Goal: Task Accomplishment & Management: Manage account settings

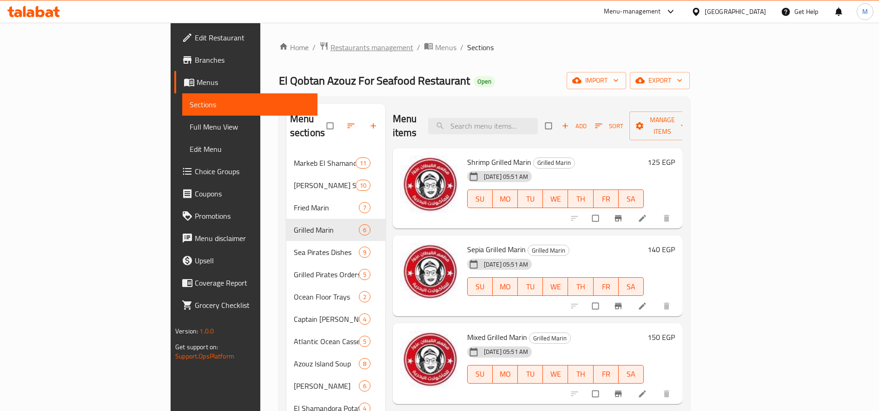
click at [330, 43] on span "Restaurants management" at bounding box center [371, 47] width 83 height 11
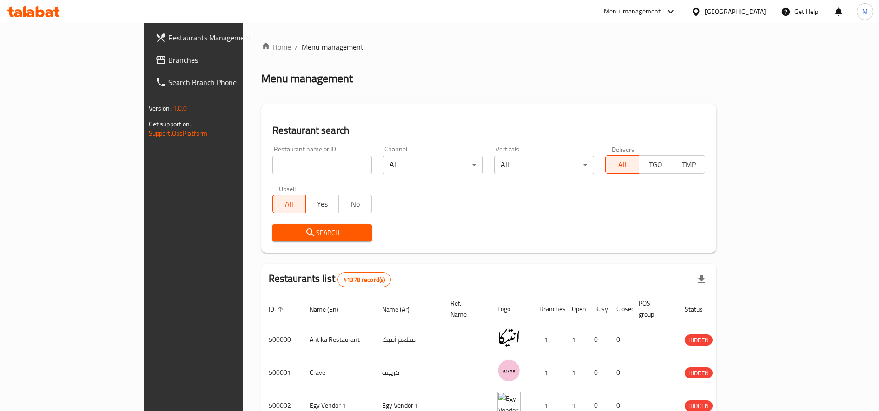
click at [272, 165] on input "search" at bounding box center [322, 165] width 100 height 19
paste input "706423"
type input "706423"
click button "Search" at bounding box center [322, 232] width 100 height 17
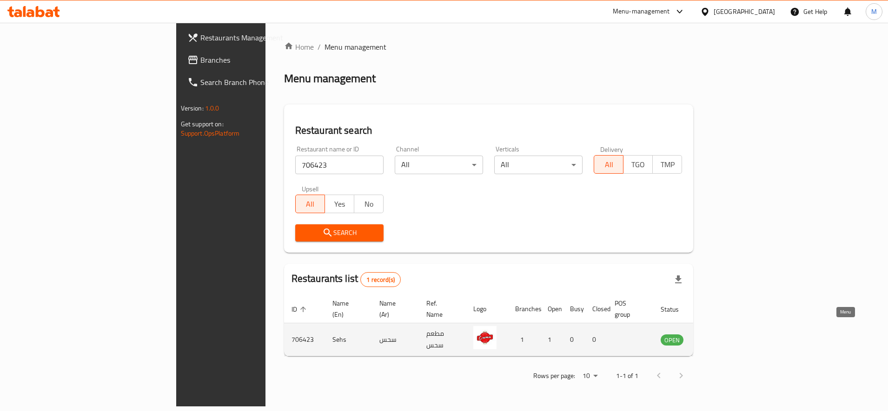
click at [726, 334] on link "enhanced table" at bounding box center [717, 339] width 17 height 11
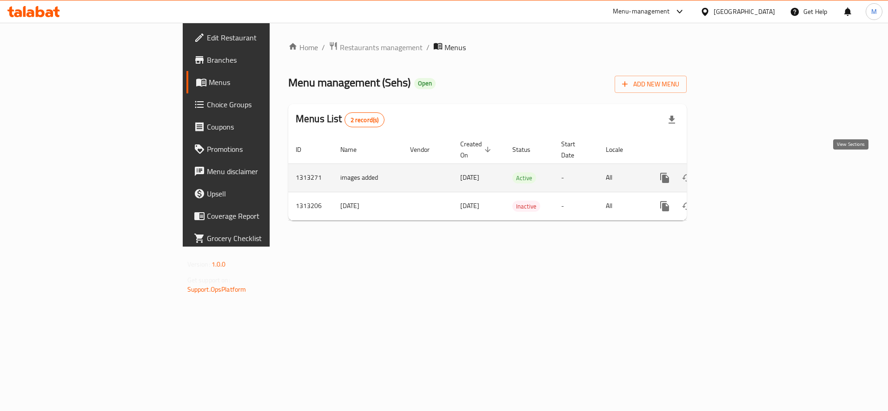
click at [743, 176] on link "enhanced table" at bounding box center [731, 178] width 22 height 22
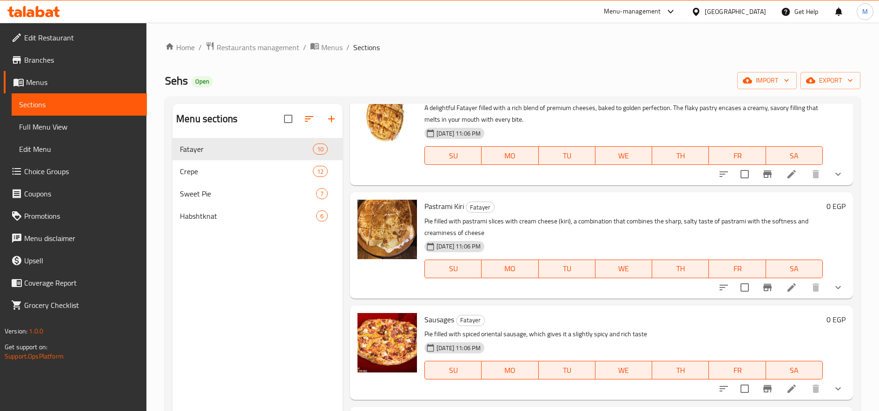
scroll to position [78, 0]
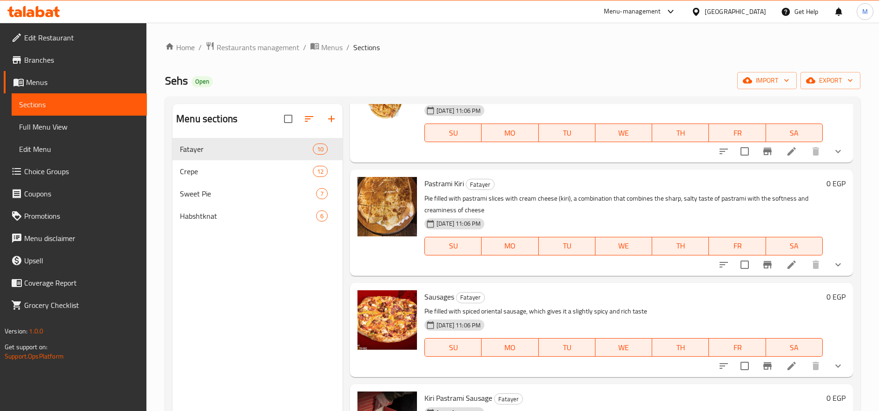
click at [788, 369] on li at bounding box center [791, 366] width 26 height 17
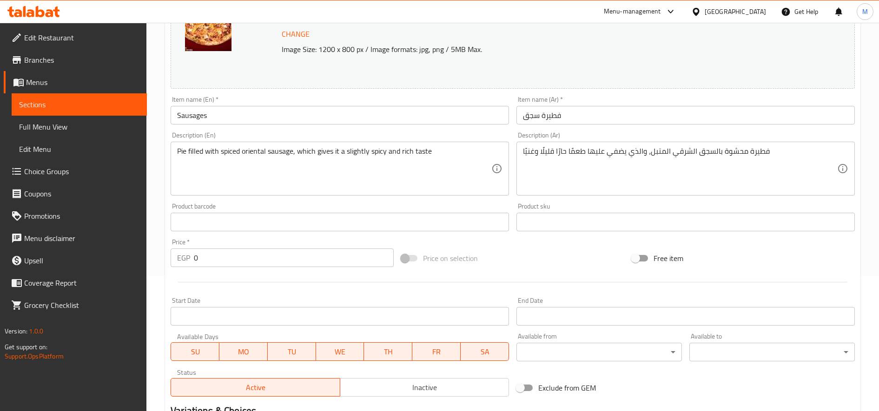
scroll to position [310, 0]
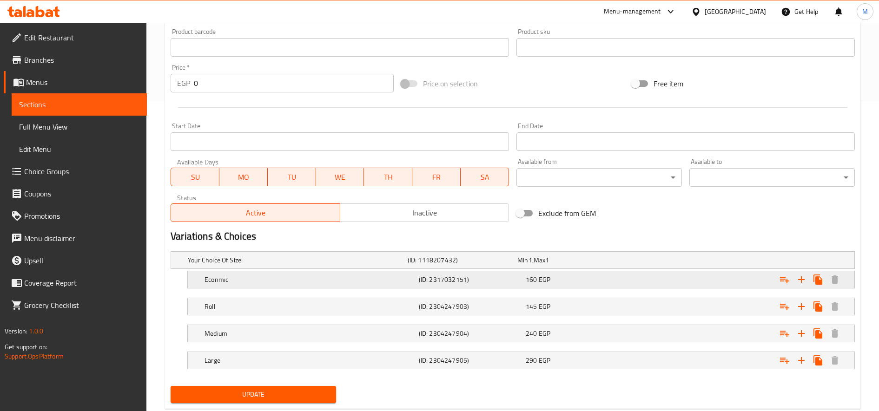
click at [594, 280] on div "160 EGP" at bounding box center [577, 279] width 103 height 9
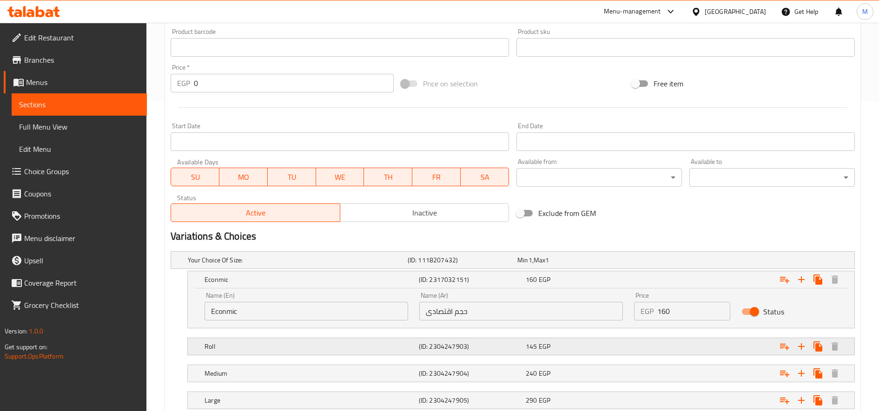
click at [566, 349] on div "145 EGP" at bounding box center [577, 346] width 103 height 9
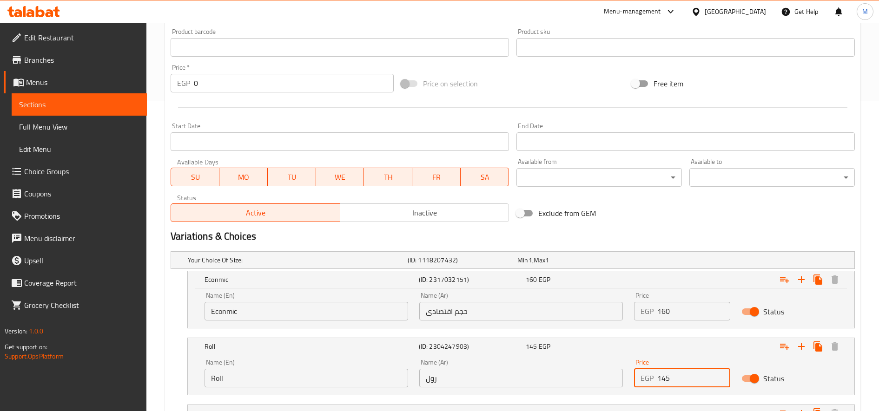
drag, startPoint x: 666, startPoint y: 381, endPoint x: 671, endPoint y: 379, distance: 5.3
click at [671, 379] on input "145" at bounding box center [693, 378] width 73 height 19
type input "140"
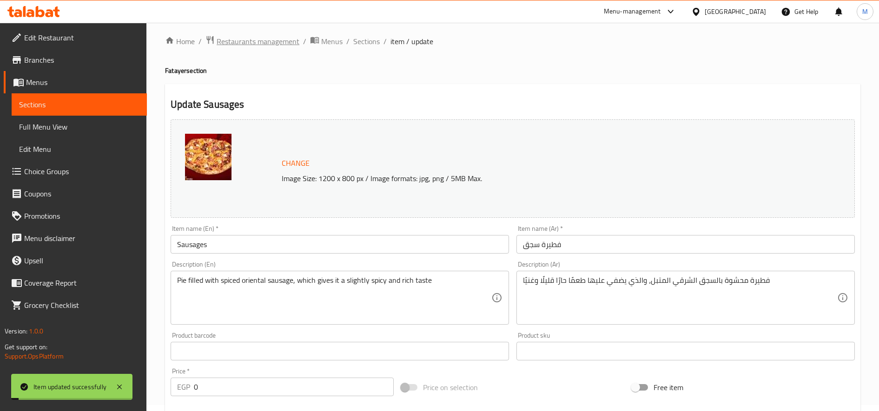
scroll to position [0, 0]
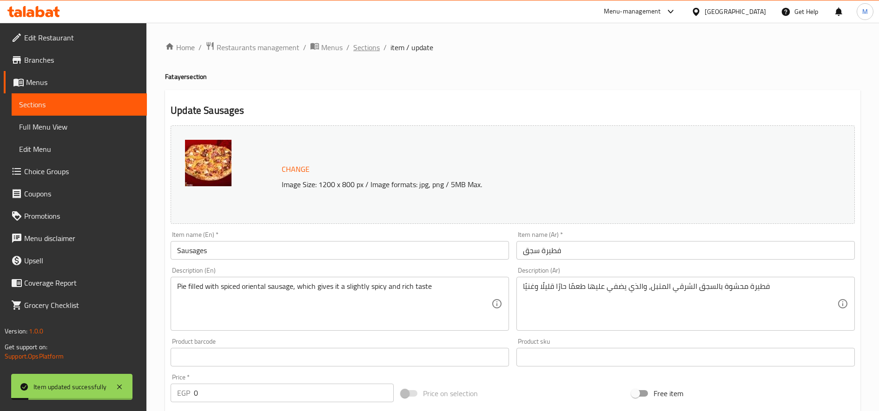
click at [377, 49] on span "Sections" at bounding box center [366, 47] width 26 height 11
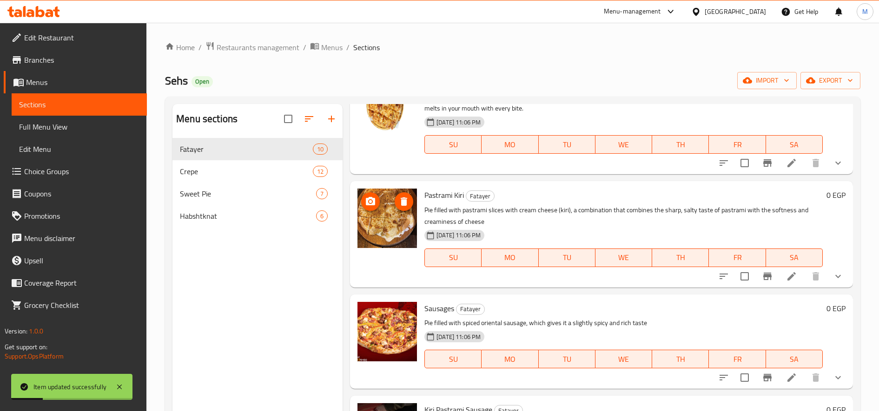
scroll to position [78, 0]
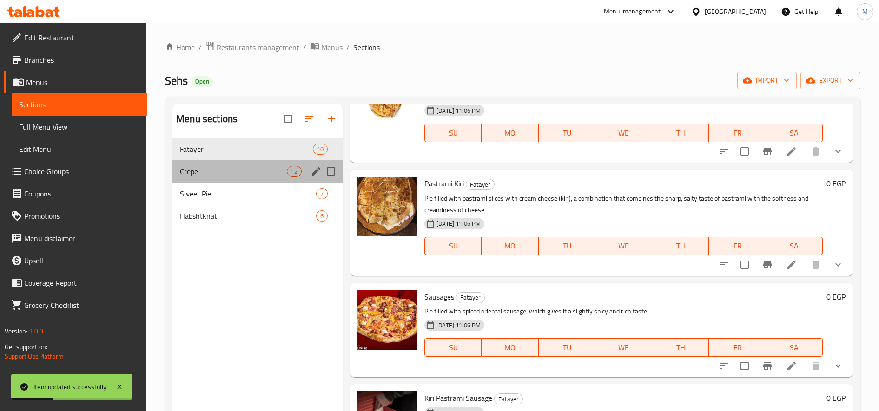
click at [221, 178] on div "Crepe 12" at bounding box center [257, 171] width 170 height 22
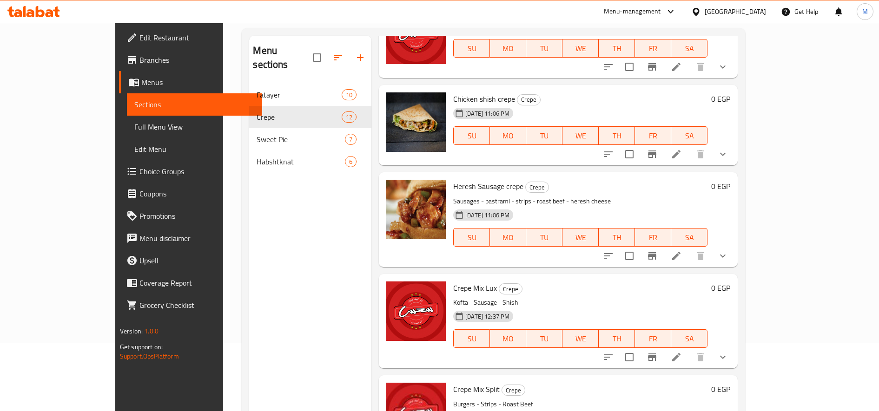
scroll to position [130, 0]
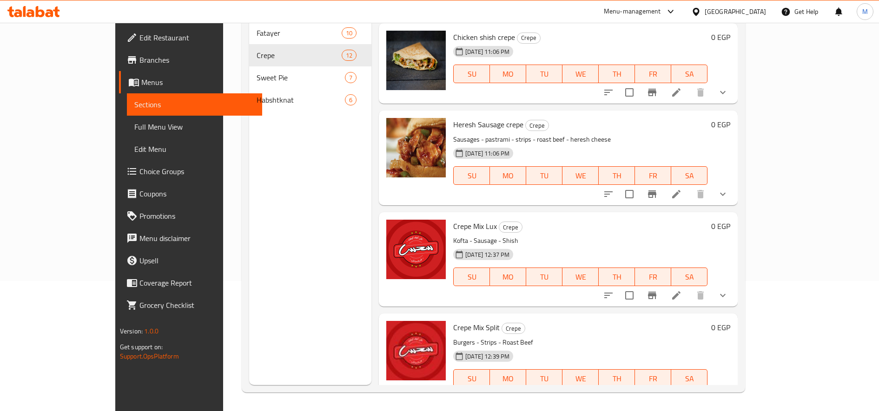
click at [689, 389] on li at bounding box center [676, 397] width 26 height 17
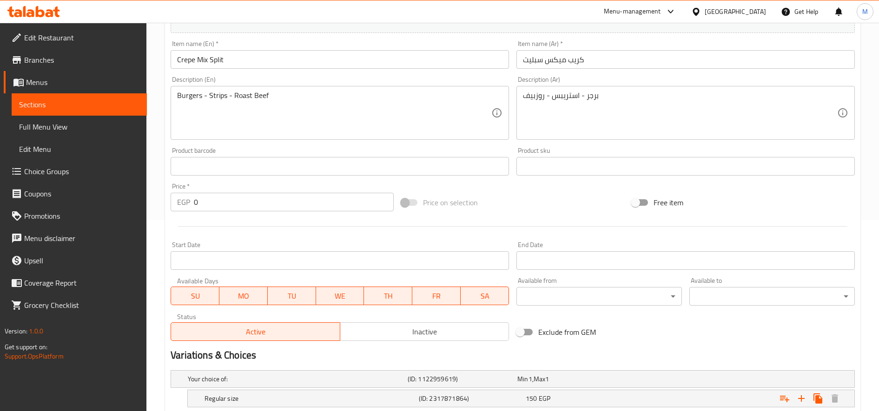
scroll to position [280, 0]
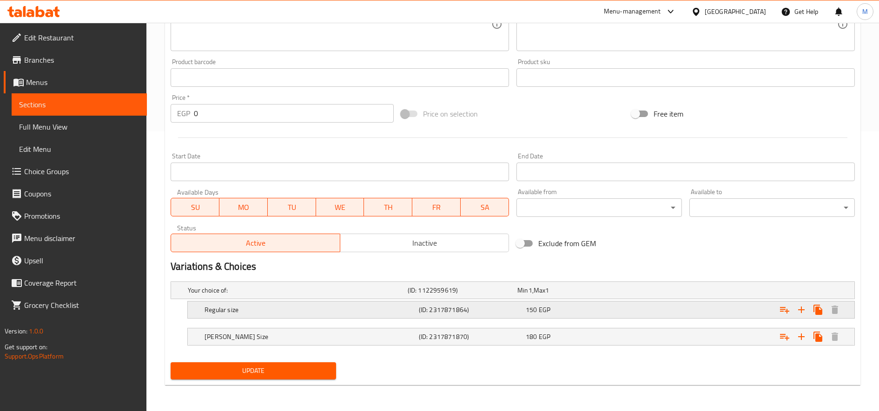
click at [577, 306] on div "150 EGP" at bounding box center [577, 309] width 103 height 9
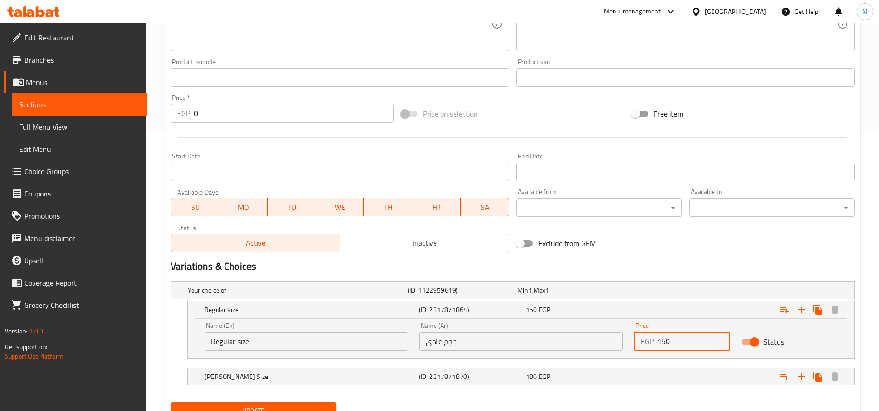
drag, startPoint x: 670, startPoint y: 342, endPoint x: 662, endPoint y: 343, distance: 7.9
click at [662, 343] on input "150" at bounding box center [693, 341] width 73 height 19
type input "145"
click at [171, 402] on button "Update" at bounding box center [253, 410] width 165 height 17
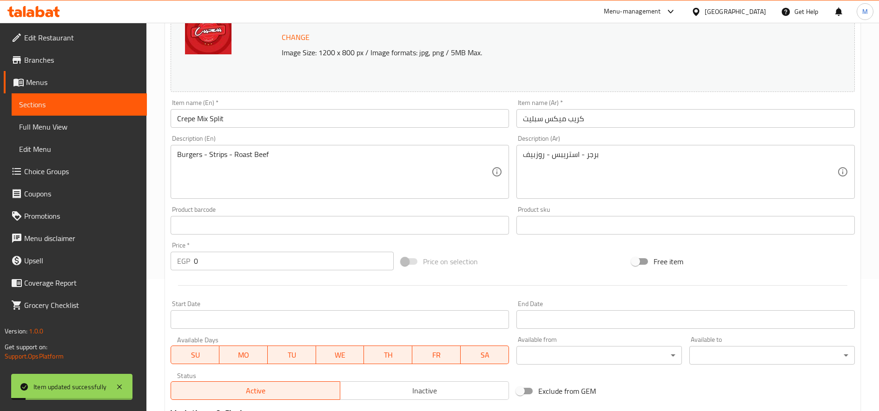
scroll to position [0, 0]
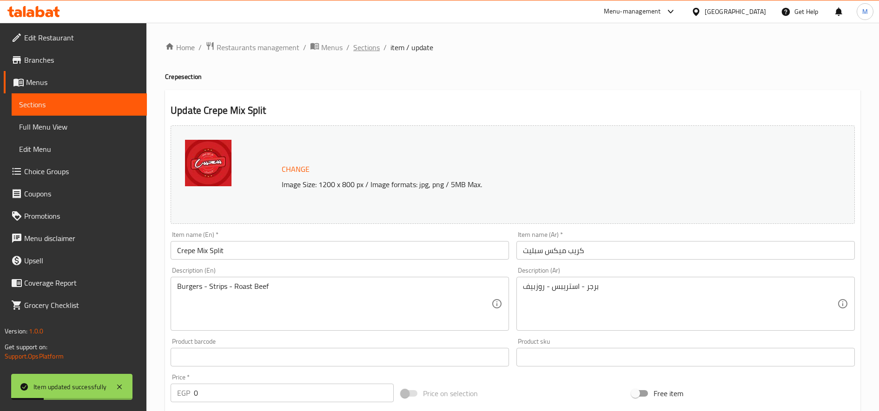
click at [357, 47] on span "Sections" at bounding box center [366, 47] width 26 height 11
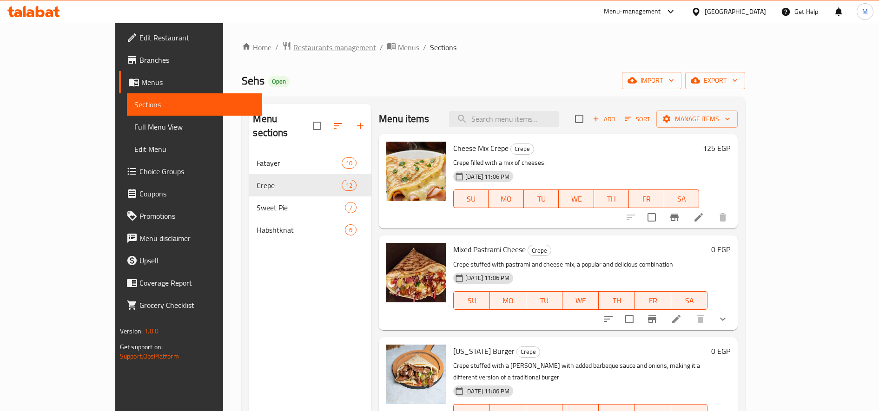
click at [293, 45] on span "Restaurants management" at bounding box center [334, 47] width 83 height 11
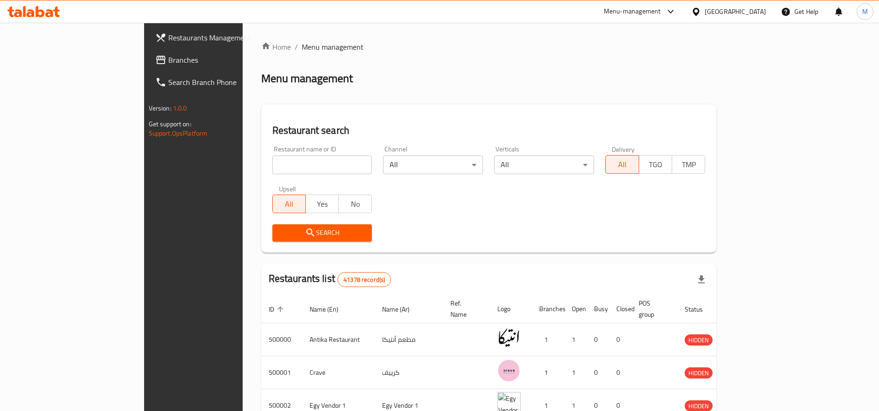
click at [280, 170] on input "search" at bounding box center [322, 165] width 100 height 19
click at [280, 170] on input "ق" at bounding box center [322, 165] width 100 height 19
type input "rankers"
click at [272, 239] on button "Search" at bounding box center [322, 232] width 100 height 17
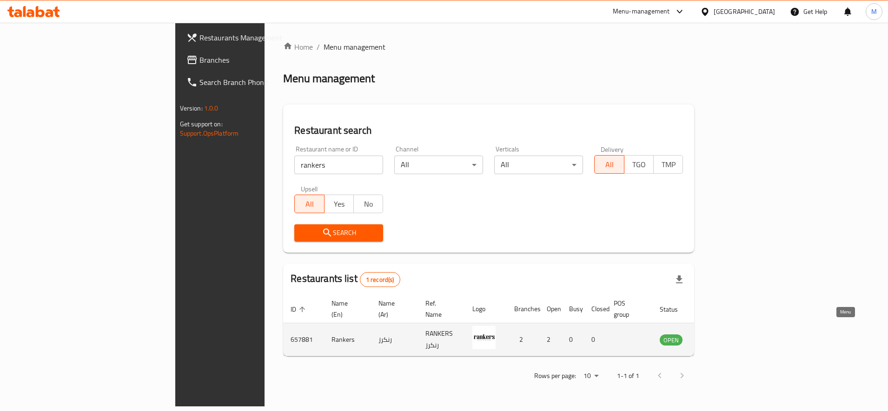
click at [719, 334] on icon "enhanced table" at bounding box center [713, 339] width 11 height 11
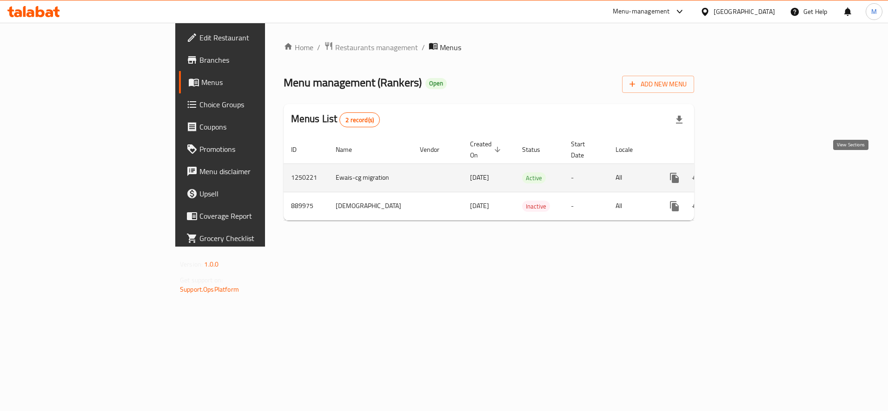
click at [747, 173] on icon "enhanced table" at bounding box center [741, 177] width 11 height 11
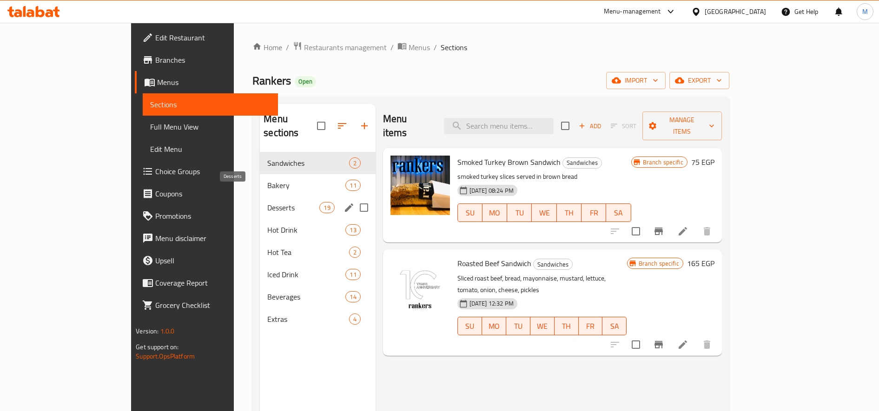
click at [267, 202] on span "Desserts" at bounding box center [293, 207] width 52 height 11
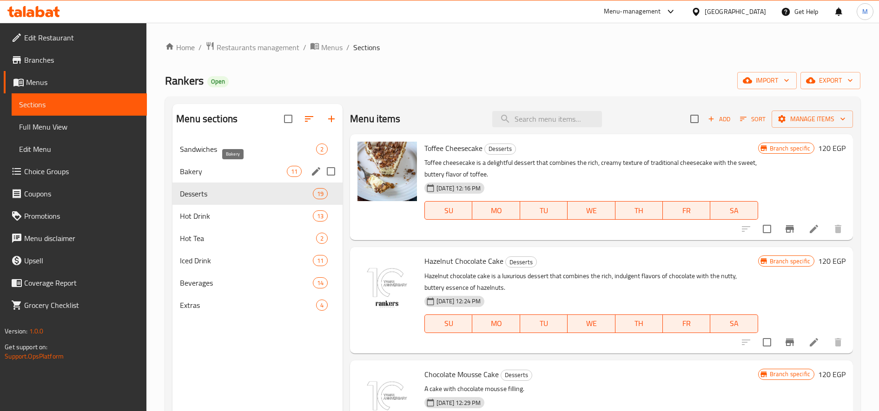
click at [222, 168] on span "Bakery" at bounding box center [233, 171] width 107 height 11
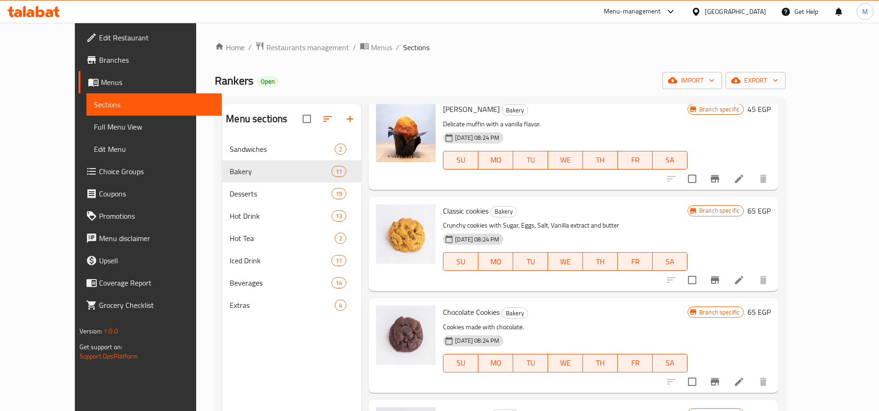
scroll to position [387, 0]
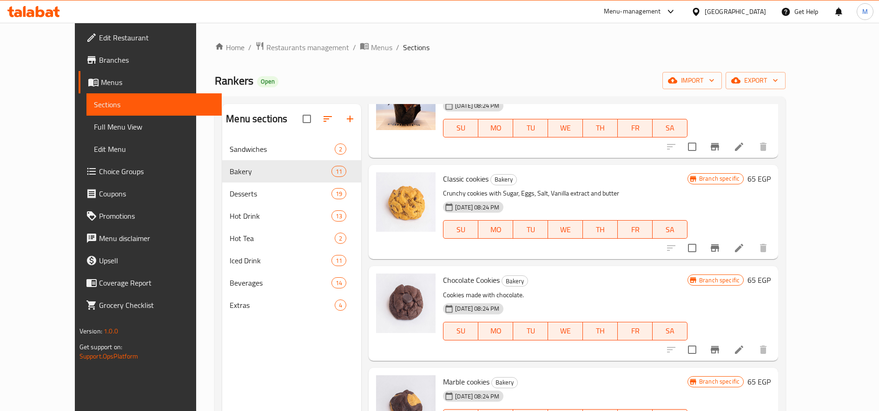
click at [720, 248] on icon "Branch-specific-item" at bounding box center [714, 248] width 11 height 11
click at [719, 348] on icon "Branch-specific-item" at bounding box center [714, 349] width 8 height 7
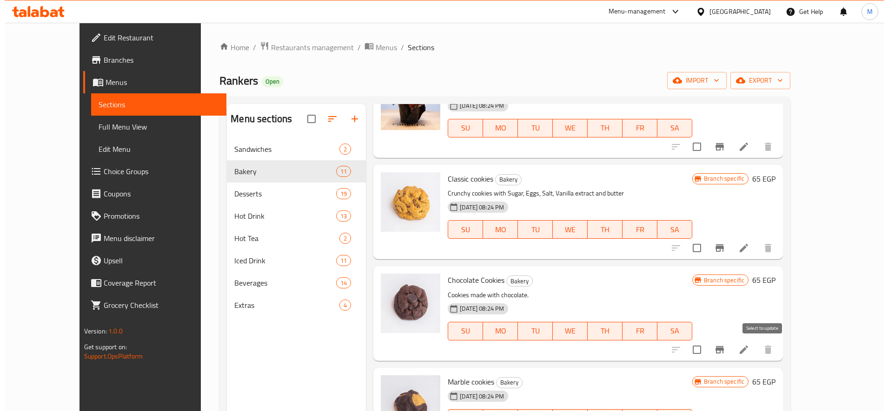
scroll to position [465, 0]
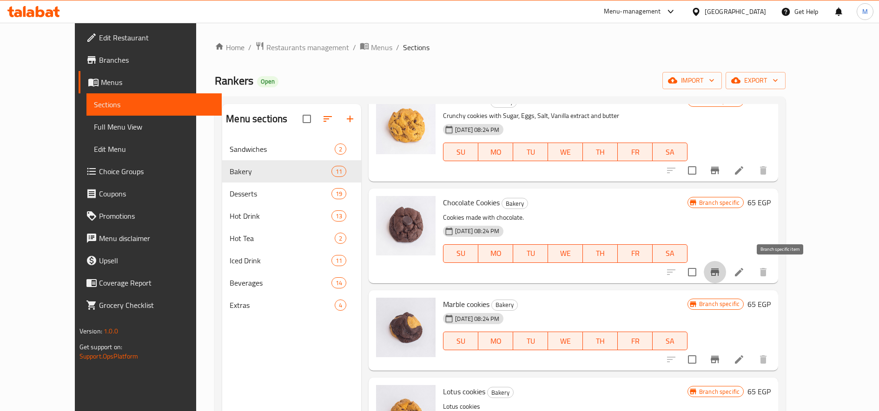
click at [726, 359] on button "Branch-specific-item" at bounding box center [715, 360] width 22 height 22
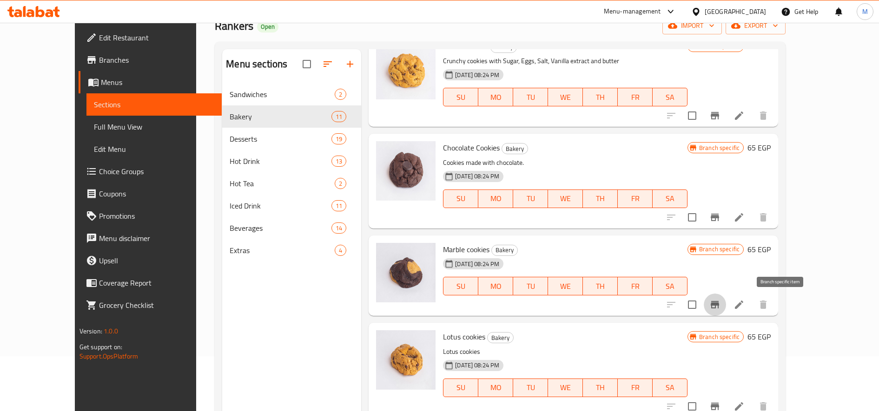
scroll to position [130, 0]
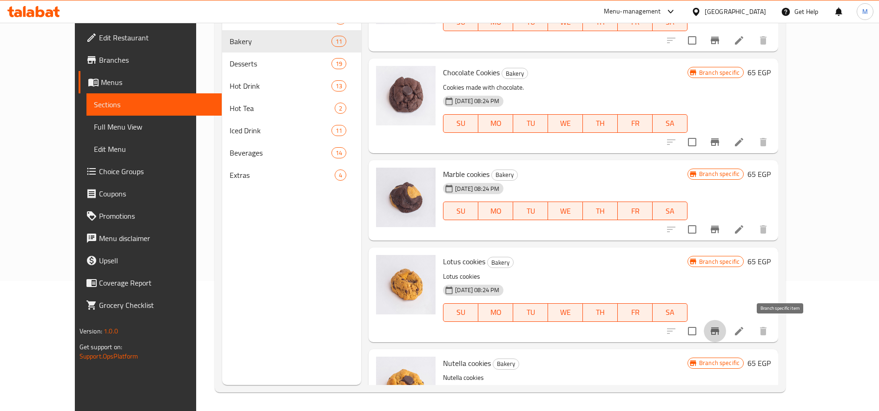
click at [720, 336] on icon "Branch-specific-item" at bounding box center [714, 331] width 11 height 11
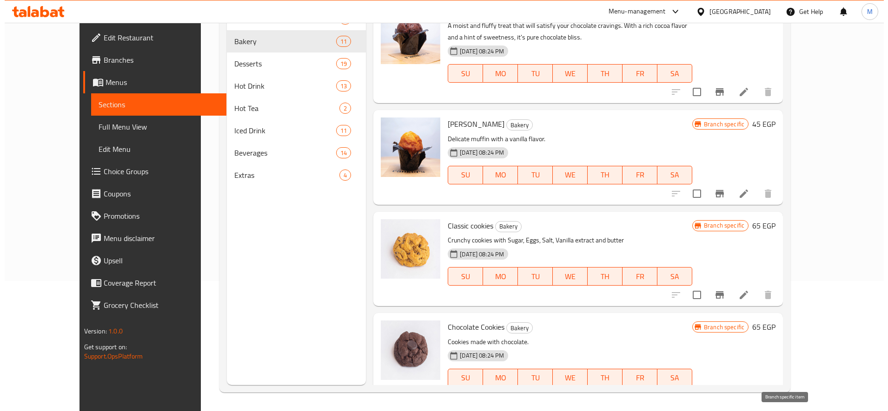
scroll to position [232, 0]
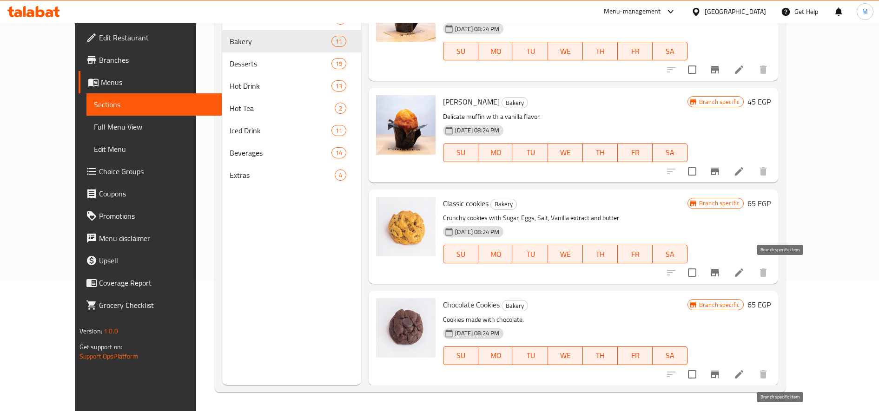
click at [726, 269] on button "Branch-specific-item" at bounding box center [715, 273] width 22 height 22
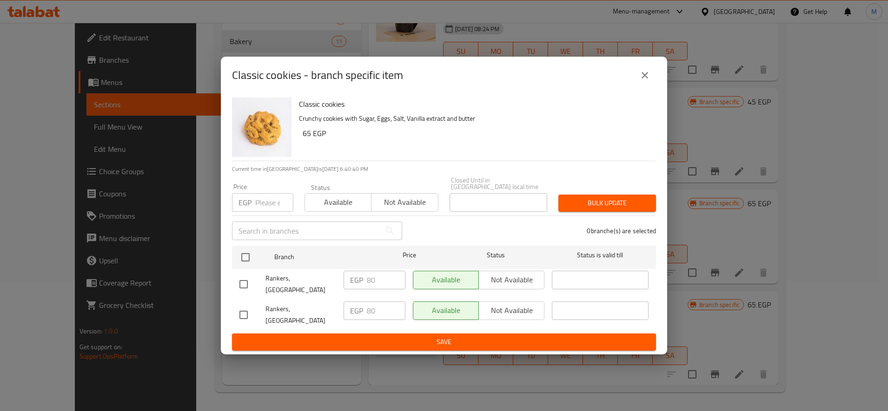
click at [255, 211] on input "number" at bounding box center [274, 202] width 38 height 19
type input "90"
click at [239, 259] on input "checkbox" at bounding box center [246, 258] width 20 height 20
checkbox input "true"
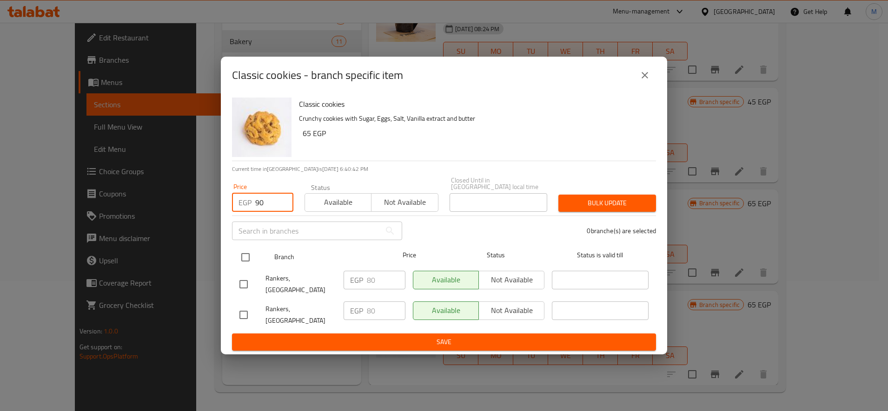
checkbox input "true"
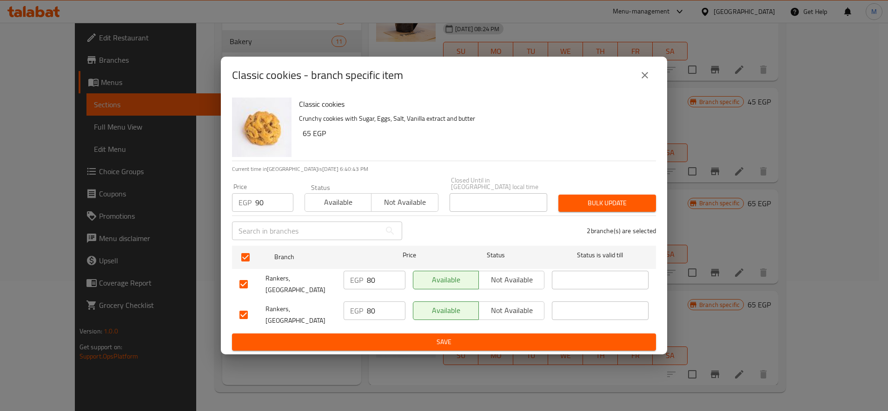
click at [605, 207] on span "Bulk update" at bounding box center [607, 203] width 83 height 12
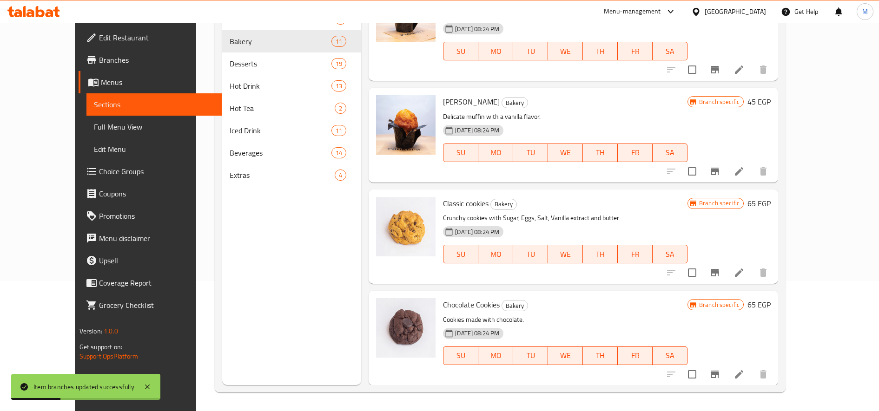
click at [726, 268] on button "Branch-specific-item" at bounding box center [715, 273] width 22 height 22
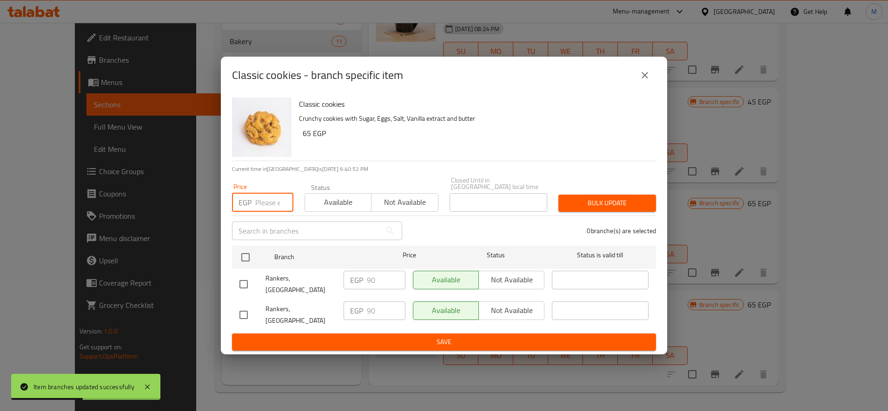
click at [273, 211] on input "number" at bounding box center [274, 202] width 38 height 19
type input "95"
click at [239, 261] on input "checkbox" at bounding box center [246, 258] width 20 height 20
checkbox input "true"
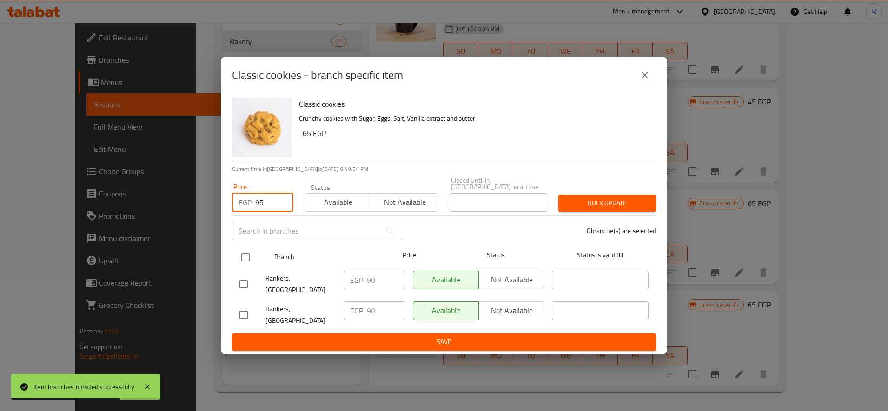
checkbox input "true"
click at [265, 203] on input "95" at bounding box center [274, 202] width 38 height 19
click at [264, 203] on input "95" at bounding box center [274, 202] width 38 height 19
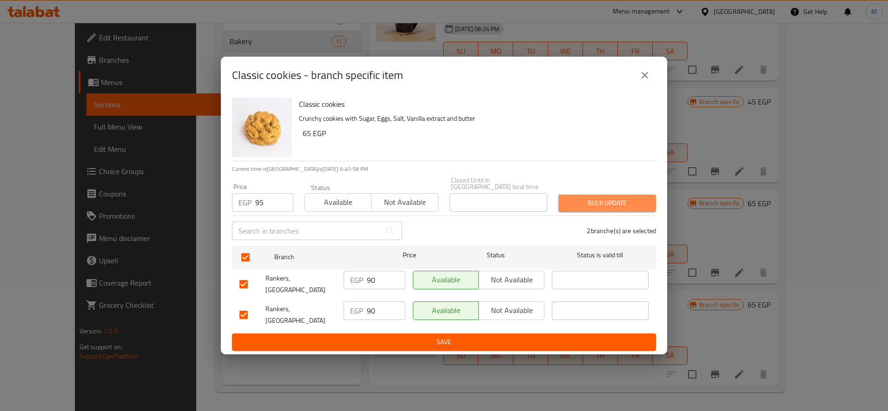
click at [638, 209] on span "Bulk update" at bounding box center [607, 203] width 83 height 12
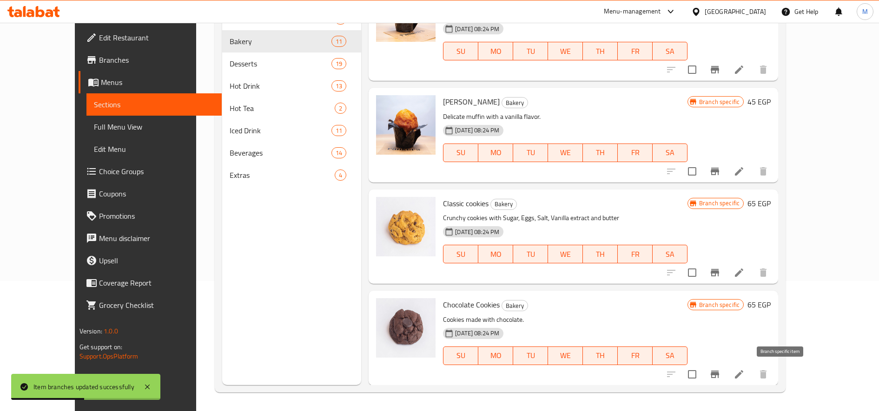
click at [726, 375] on button "Branch-specific-item" at bounding box center [715, 374] width 22 height 22
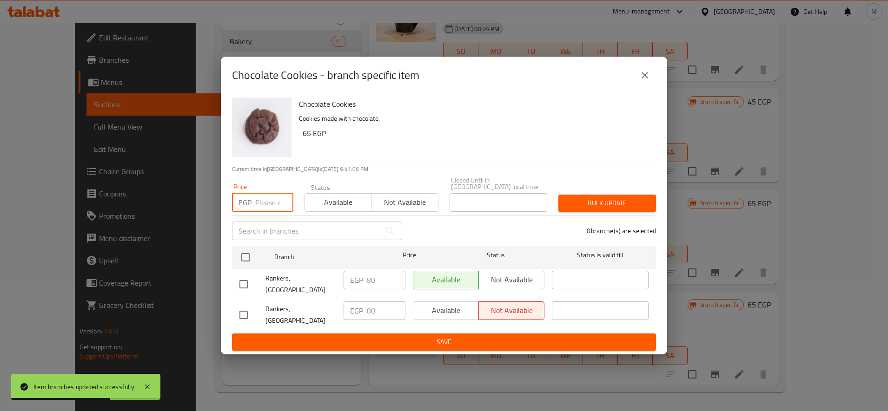
click at [273, 210] on input "number" at bounding box center [274, 202] width 38 height 19
paste input "95"
type input "95"
click at [247, 267] on input "checkbox" at bounding box center [246, 258] width 20 height 20
checkbox input "true"
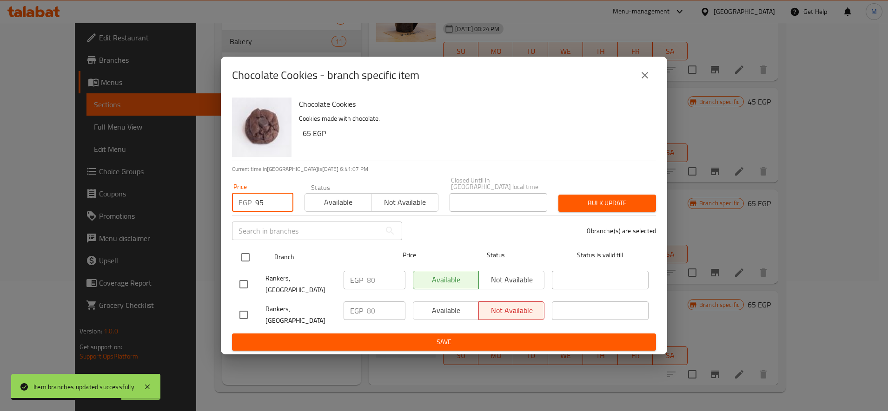
checkbox input "true"
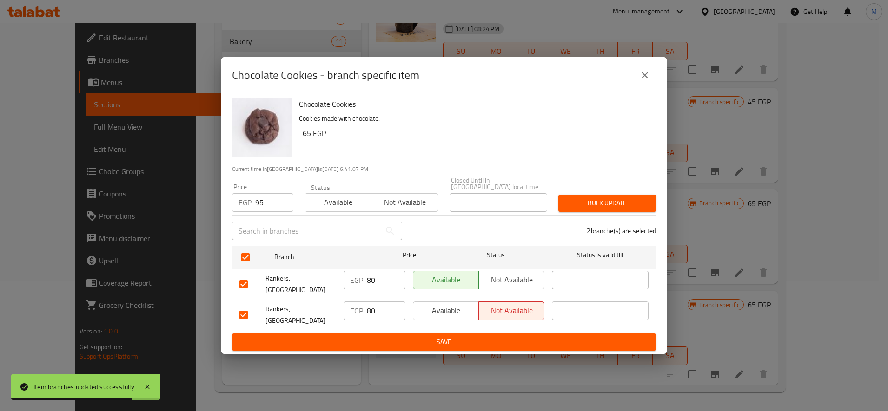
click at [605, 205] on span "Bulk update" at bounding box center [607, 203] width 83 height 12
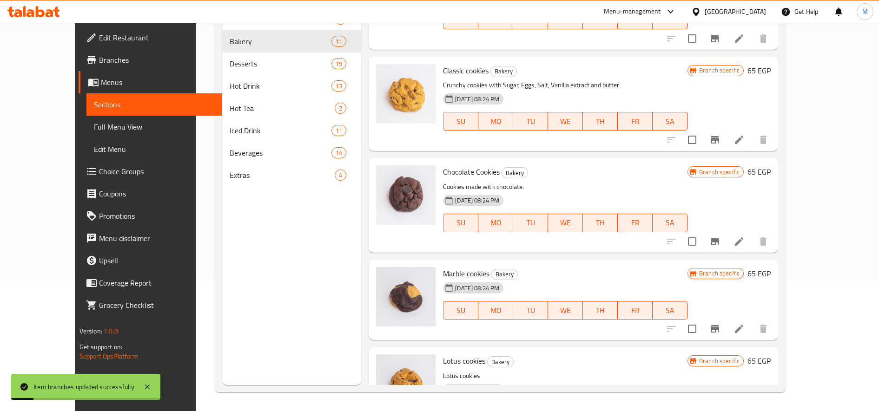
scroll to position [388, 0]
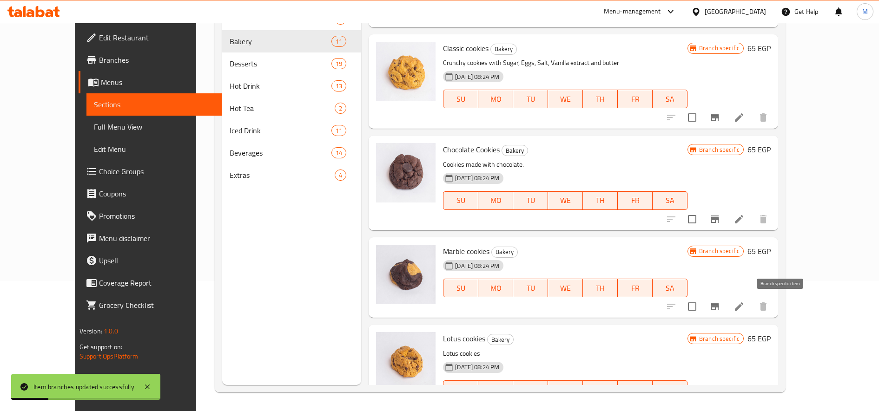
click at [719, 306] on icon "Branch-specific-item" at bounding box center [714, 306] width 8 height 7
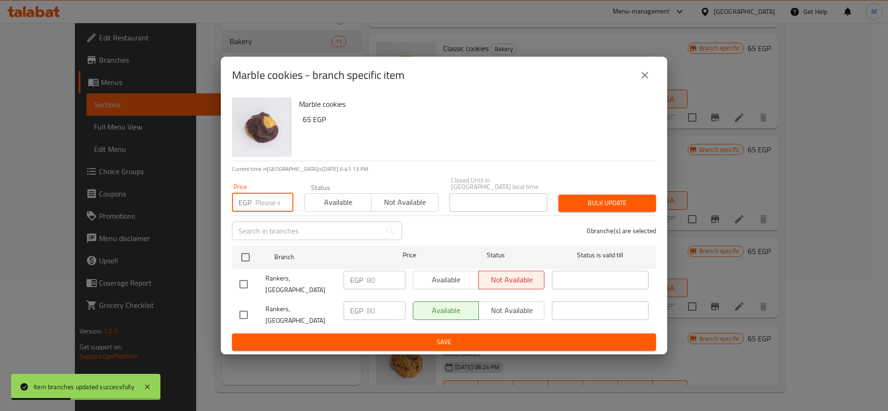
click at [271, 203] on input "number" at bounding box center [274, 202] width 38 height 19
paste input "95"
type input "95"
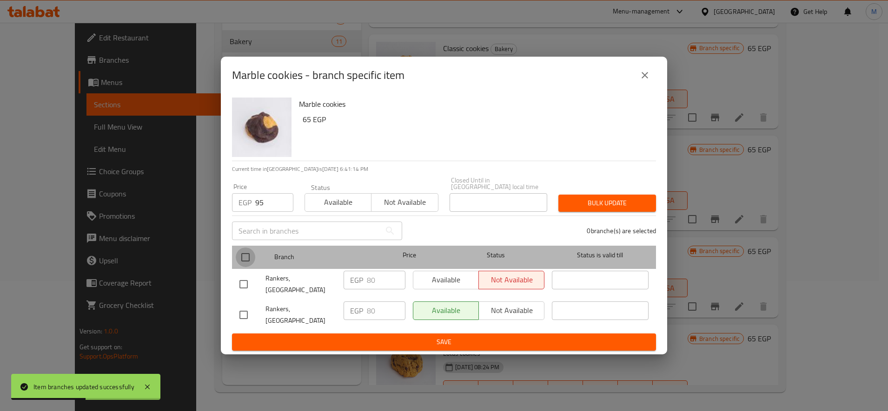
drag, startPoint x: 250, startPoint y: 255, endPoint x: 331, endPoint y: 245, distance: 82.3
click at [249, 255] on input "checkbox" at bounding box center [246, 258] width 20 height 20
checkbox input "true"
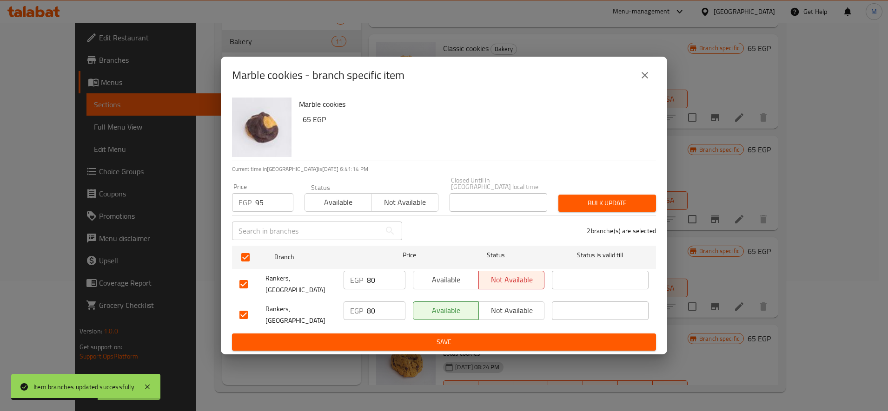
click at [591, 202] on span "Bulk update" at bounding box center [607, 203] width 83 height 12
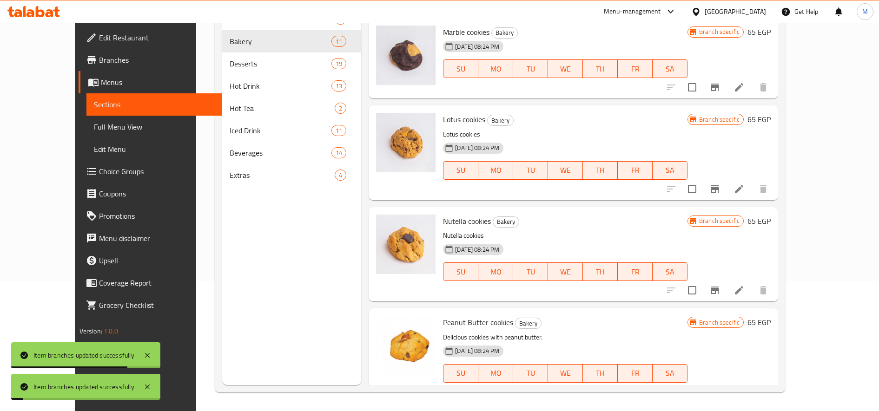
scroll to position [620, 0]
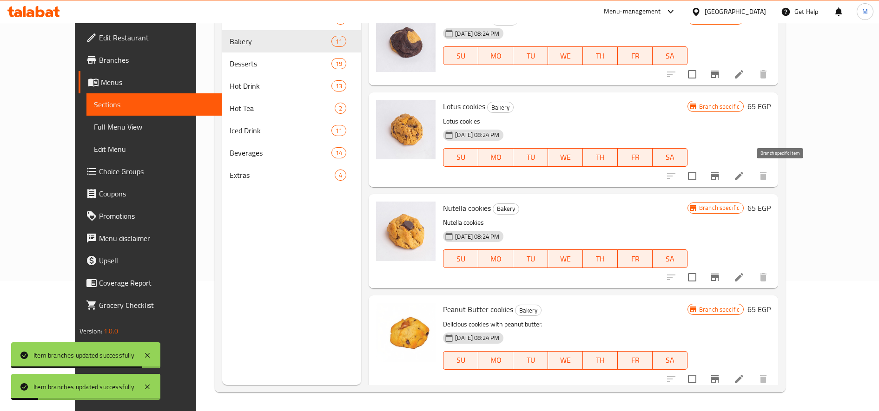
click at [720, 175] on icon "Branch-specific-item" at bounding box center [714, 176] width 11 height 11
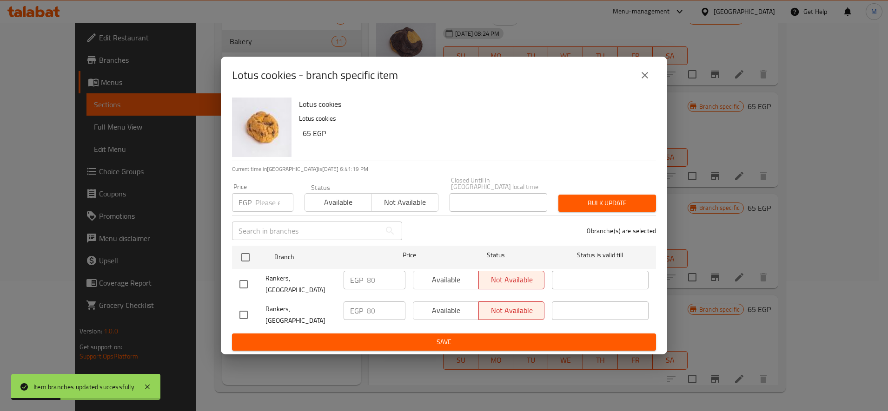
click at [267, 209] on input "number" at bounding box center [274, 202] width 38 height 19
paste input "95"
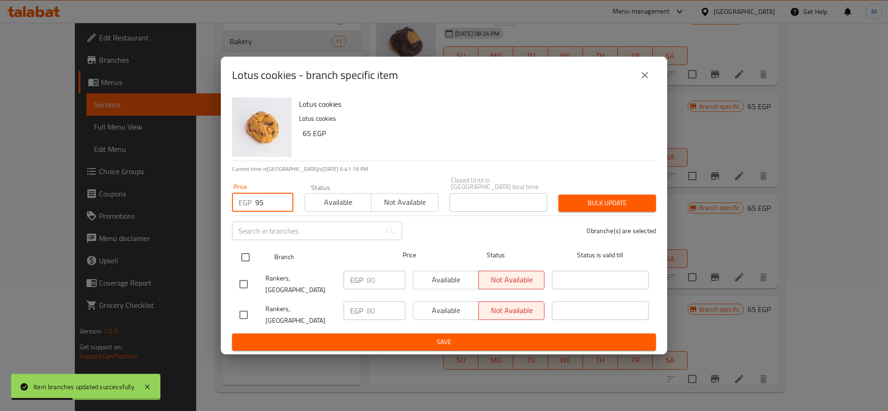
type input "95"
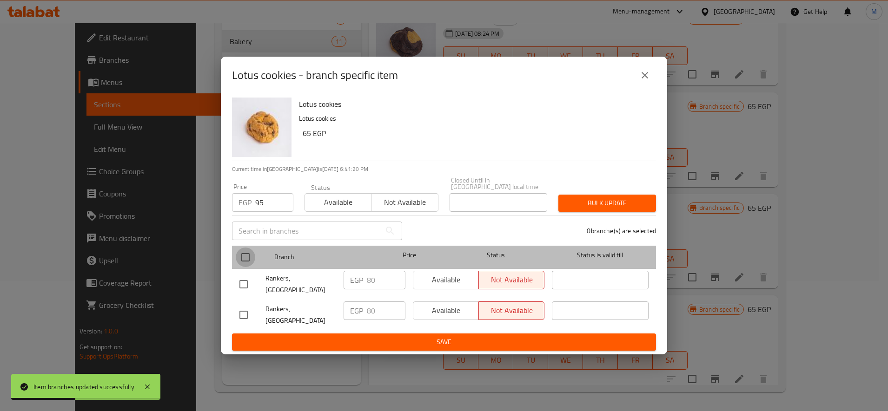
click at [246, 262] on input "checkbox" at bounding box center [246, 258] width 20 height 20
checkbox input "true"
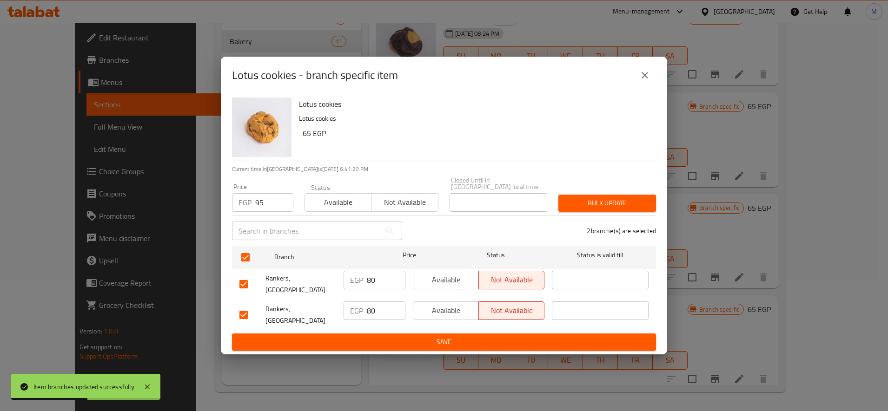
click at [573, 203] on span "Bulk update" at bounding box center [607, 203] width 83 height 12
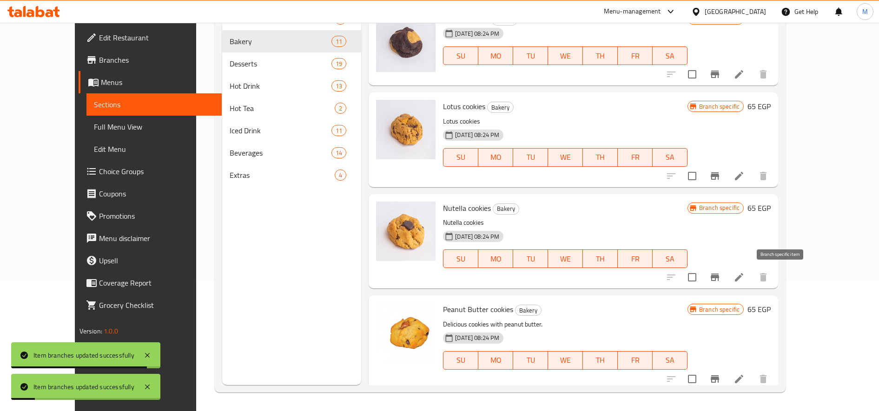
click at [720, 273] on icon "Branch-specific-item" at bounding box center [714, 277] width 11 height 11
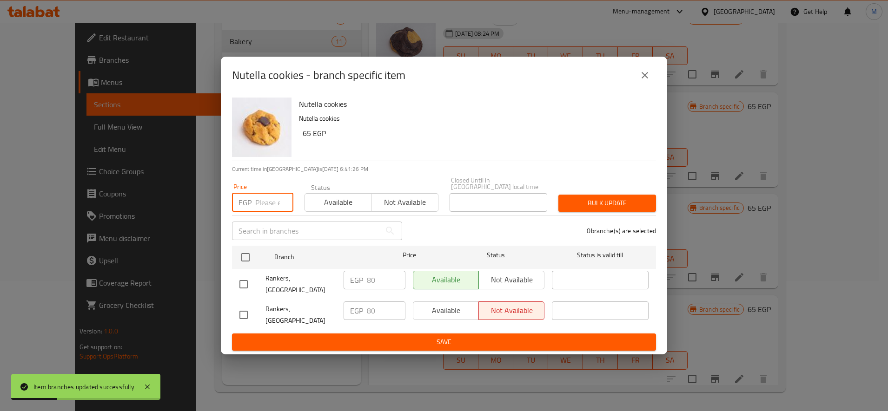
click at [263, 201] on input "number" at bounding box center [274, 202] width 38 height 19
paste input "95"
type input "95"
click at [248, 263] on input "checkbox" at bounding box center [246, 258] width 20 height 20
checkbox input "true"
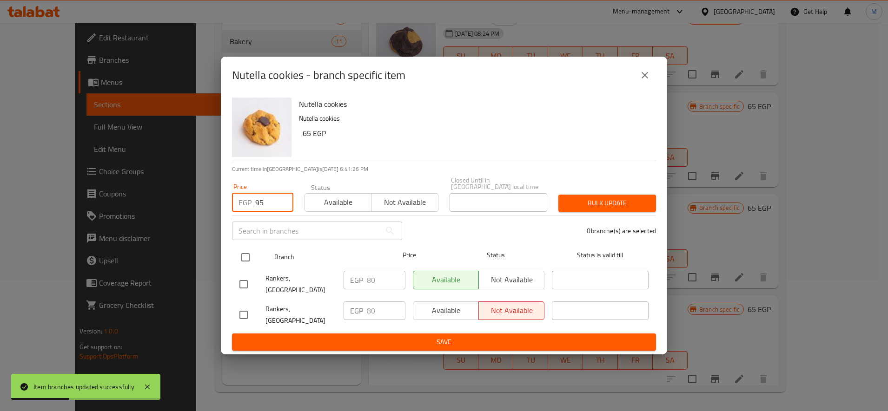
checkbox input "true"
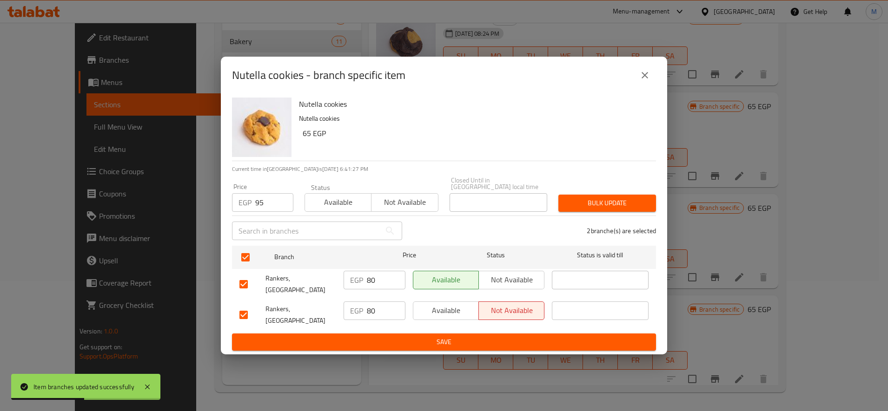
click at [630, 205] on span "Bulk update" at bounding box center [607, 203] width 83 height 12
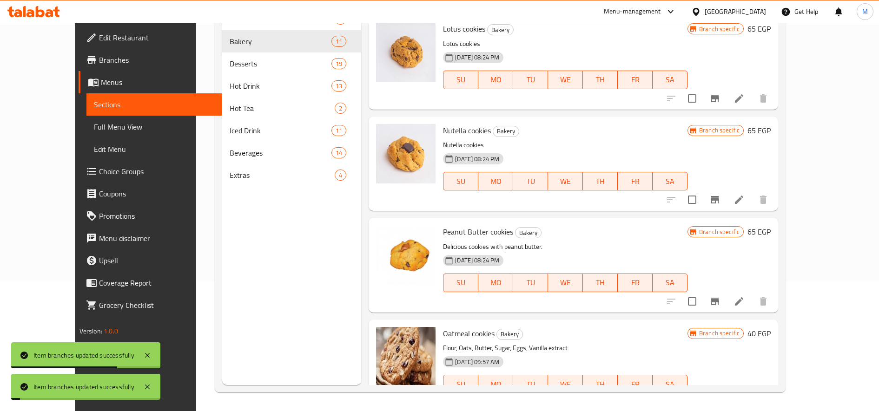
scroll to position [726, 0]
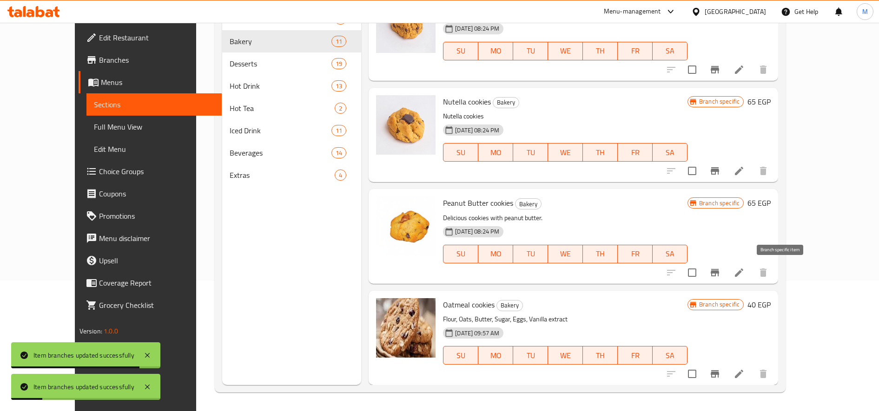
click at [720, 275] on icon "Branch-specific-item" at bounding box center [714, 272] width 11 height 11
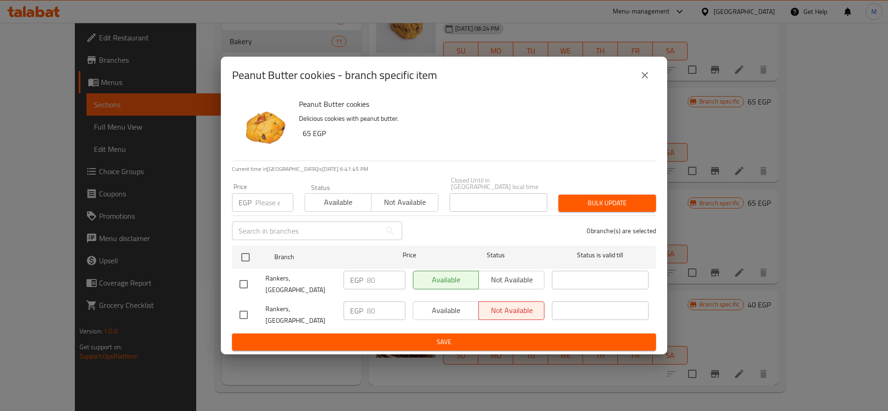
click at [270, 210] on input "number" at bounding box center [274, 202] width 38 height 19
paste input "95"
type input "95"
click at [245, 261] on input "checkbox" at bounding box center [246, 258] width 20 height 20
checkbox input "true"
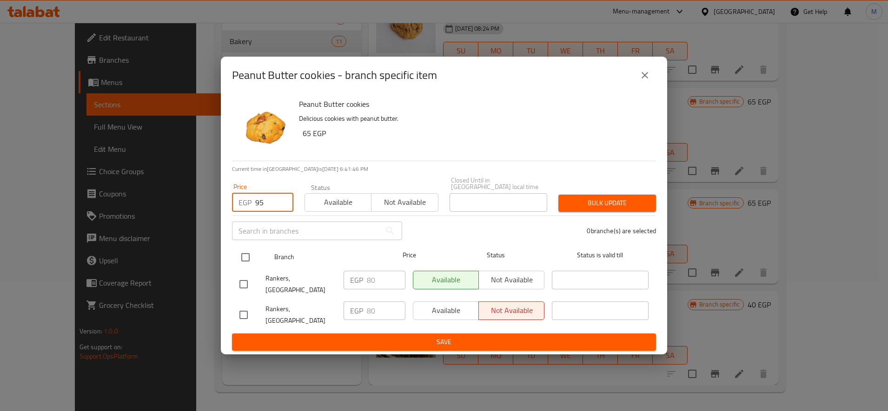
checkbox input "true"
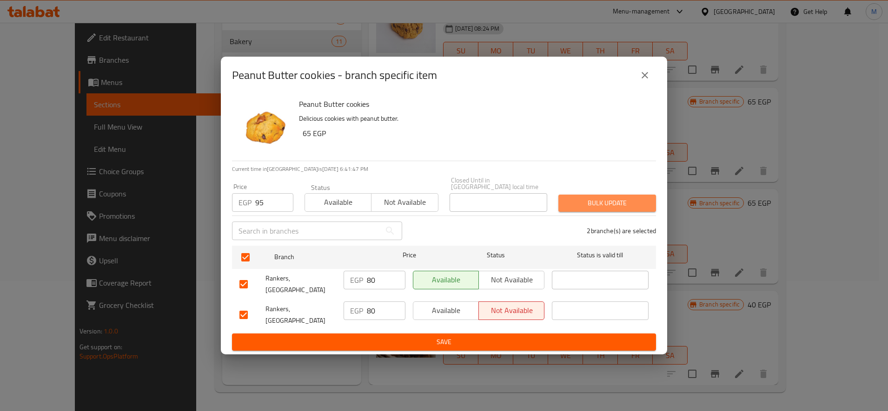
click at [579, 207] on span "Bulk update" at bounding box center [607, 203] width 83 height 12
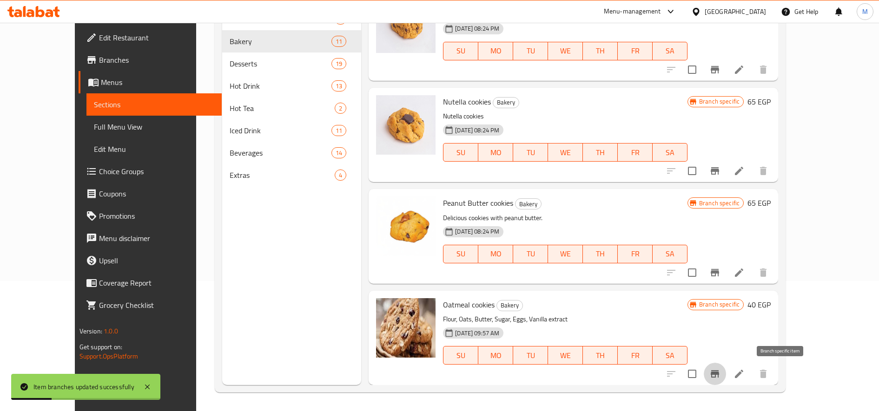
click at [719, 374] on icon "Branch-specific-item" at bounding box center [714, 373] width 8 height 7
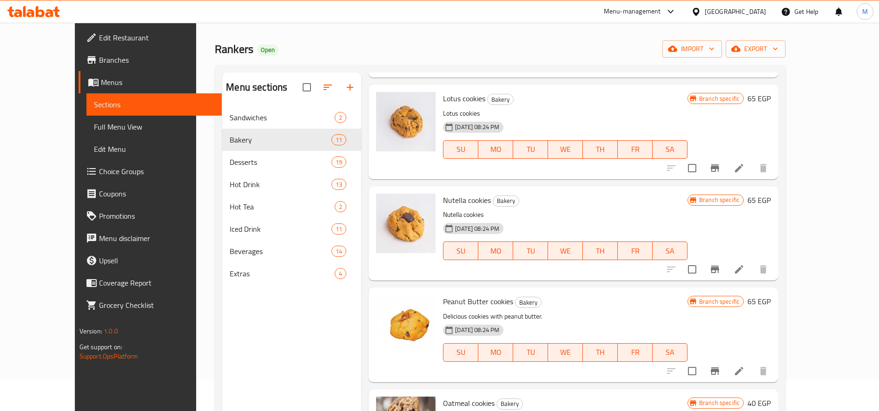
scroll to position [0, 0]
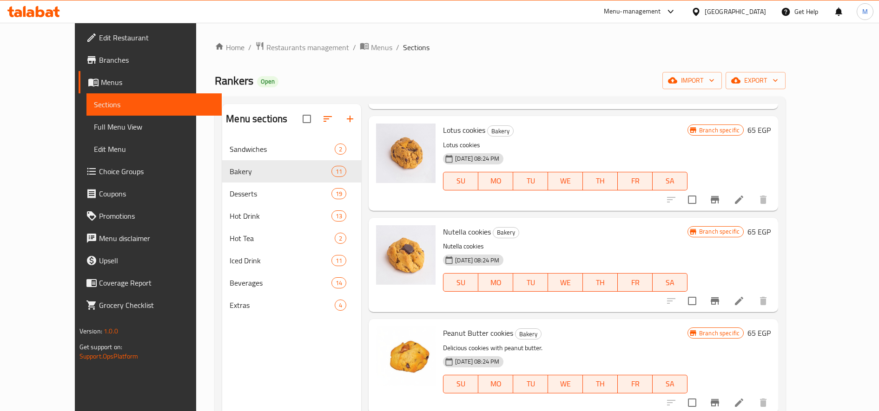
click at [280, 56] on div "Home / Restaurants management / Menus / Sections Rankers Open import export Men…" at bounding box center [500, 281] width 571 height 481
click at [281, 49] on span "Restaurants management" at bounding box center [307, 47] width 83 height 11
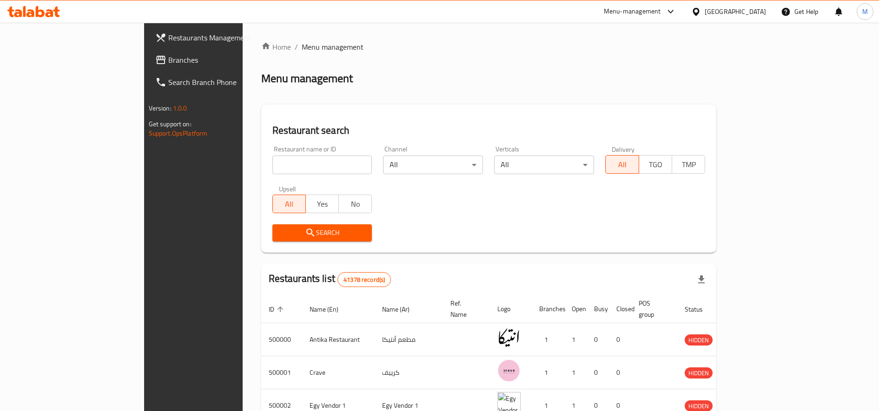
click at [272, 160] on input "search" at bounding box center [322, 165] width 100 height 19
paste input "706423"
type input "706423"
click at [272, 232] on button "Search" at bounding box center [322, 232] width 100 height 17
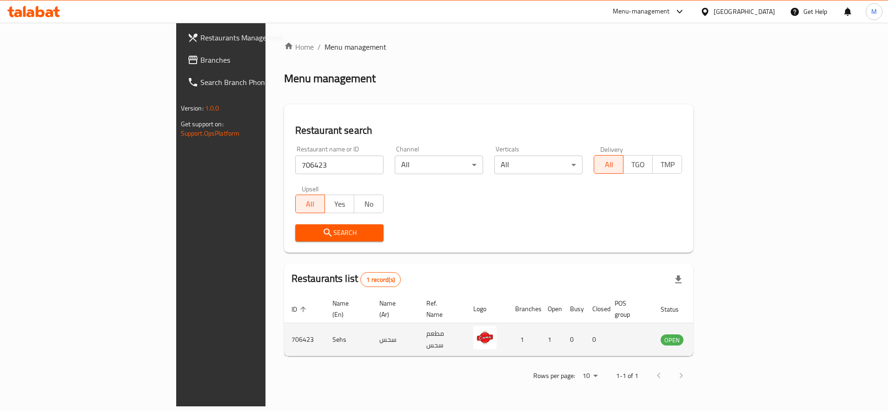
click at [720, 336] on icon "enhanced table" at bounding box center [715, 340] width 10 height 8
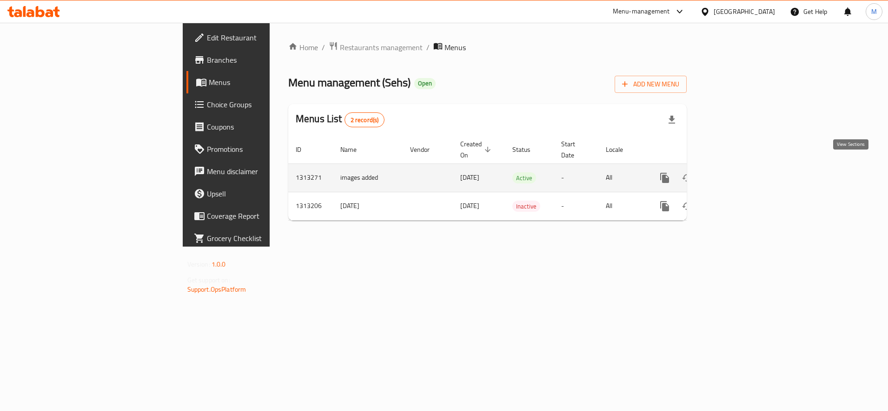
click at [737, 172] on icon "enhanced table" at bounding box center [731, 177] width 11 height 11
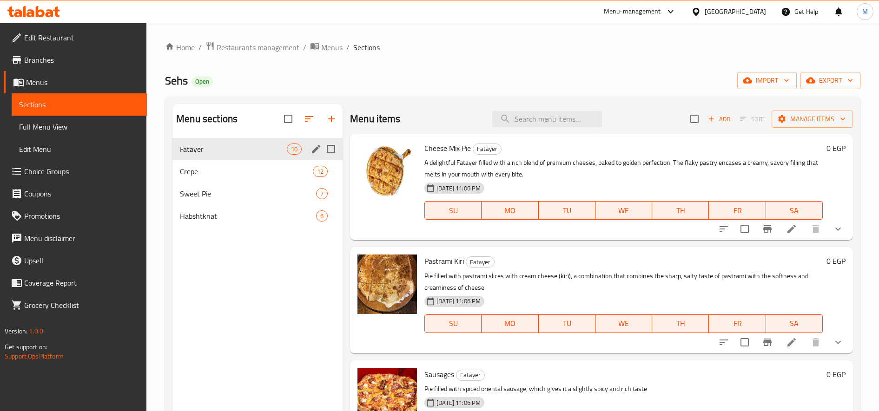
click at [186, 162] on div "Crepe 12" at bounding box center [257, 171] width 170 height 22
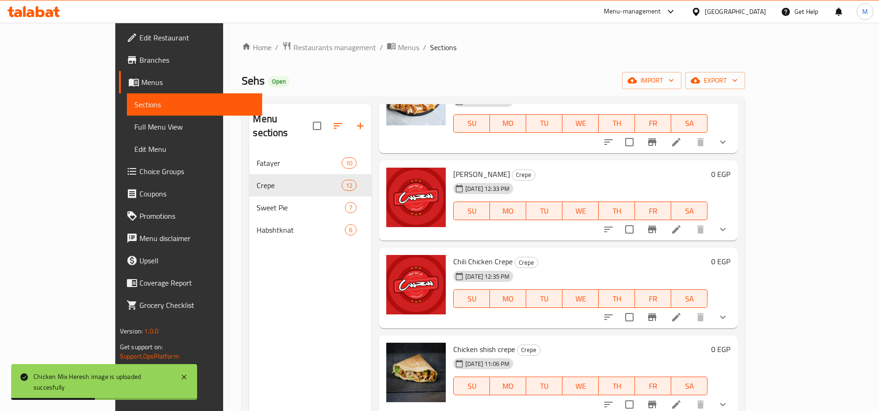
scroll to position [619, 0]
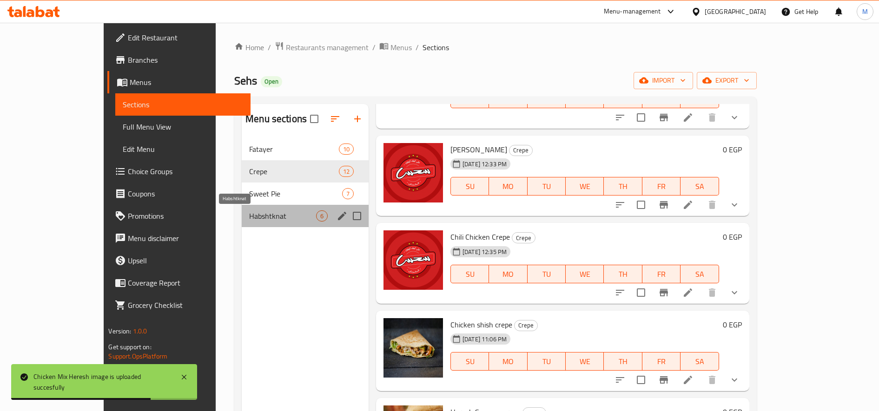
click at [249, 214] on span "Habshtknat" at bounding box center [282, 215] width 67 height 11
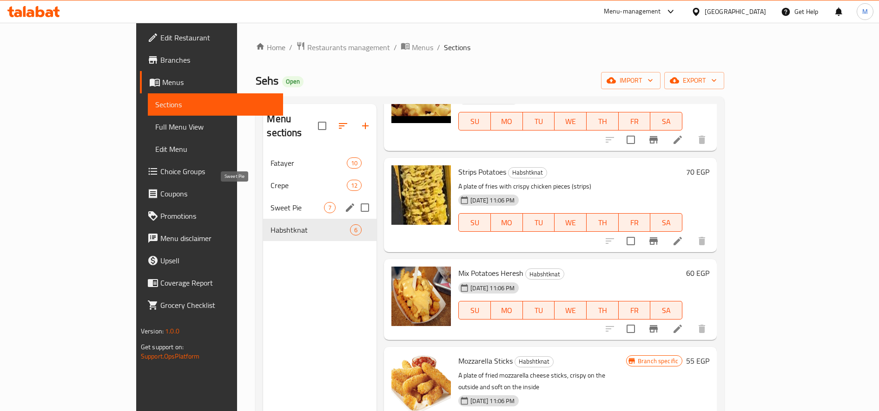
click at [270, 202] on span "Sweet Pie" at bounding box center [296, 207] width 53 height 11
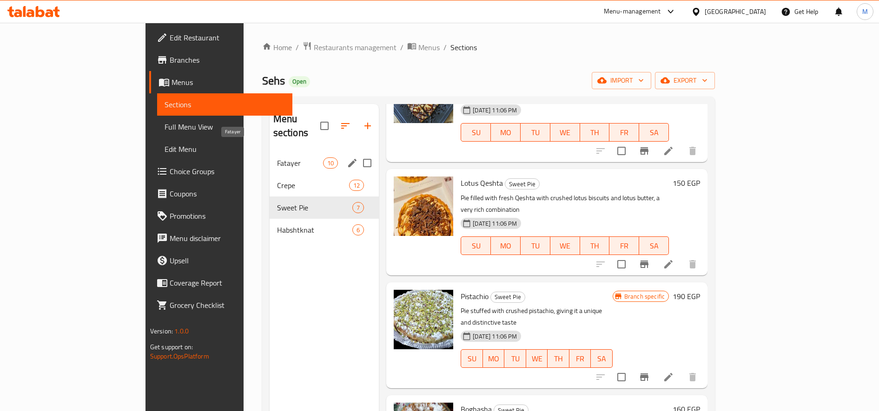
click at [277, 158] on span "Fatayer" at bounding box center [300, 163] width 46 height 11
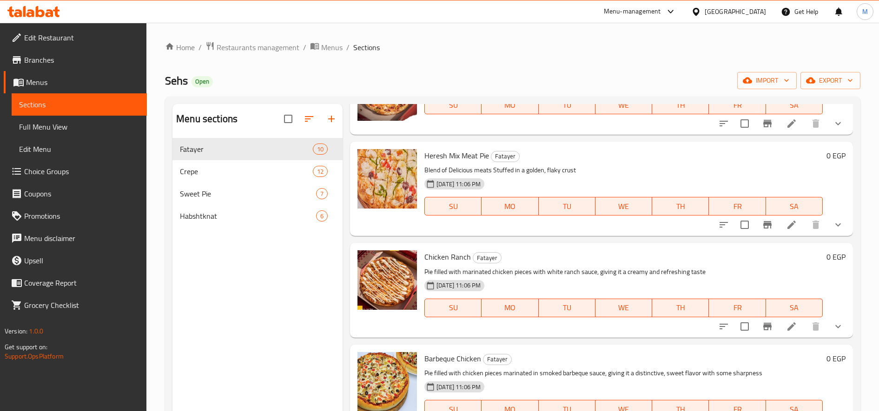
scroll to position [387, 0]
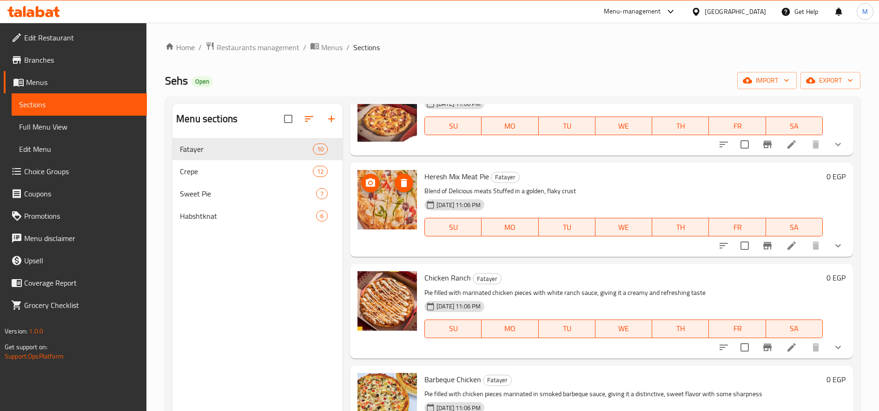
click at [368, 183] on icon "upload picture" at bounding box center [370, 183] width 11 height 11
